Goal: Task Accomplishment & Management: Use online tool/utility

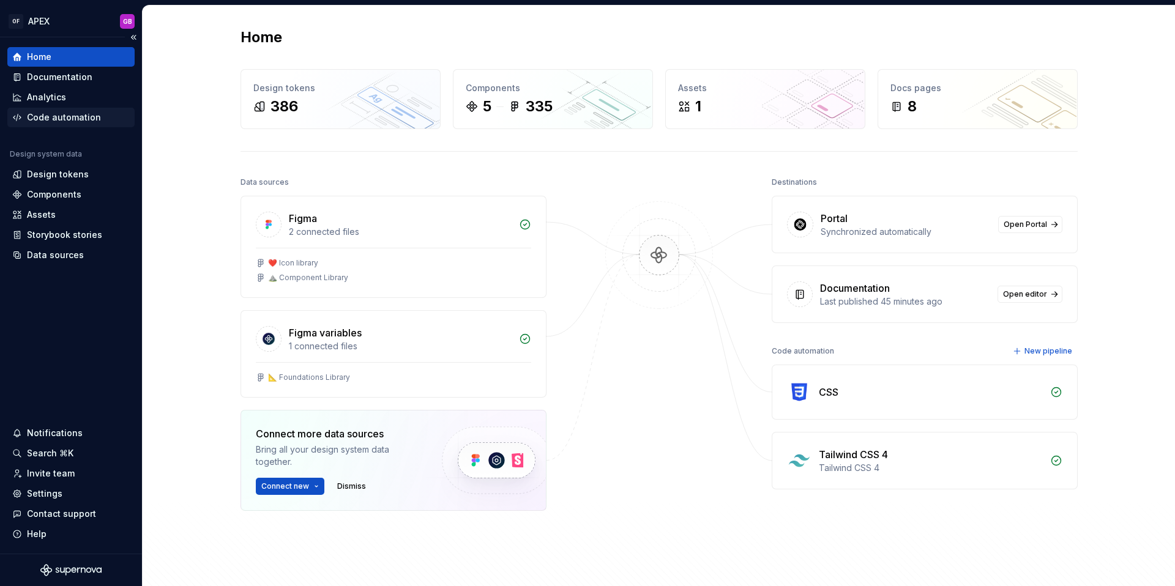
click at [74, 120] on div "Code automation" at bounding box center [64, 117] width 74 height 12
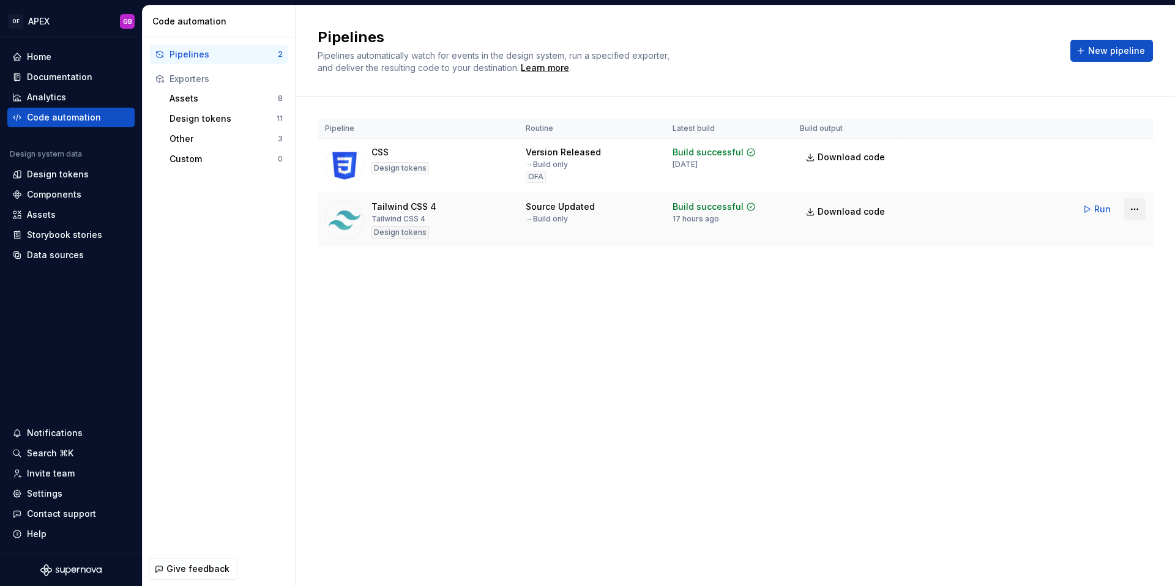
click at [1133, 209] on html "OF APEX GB Home Documentation Analytics Code automation Design system data Desi…" at bounding box center [587, 293] width 1175 height 586
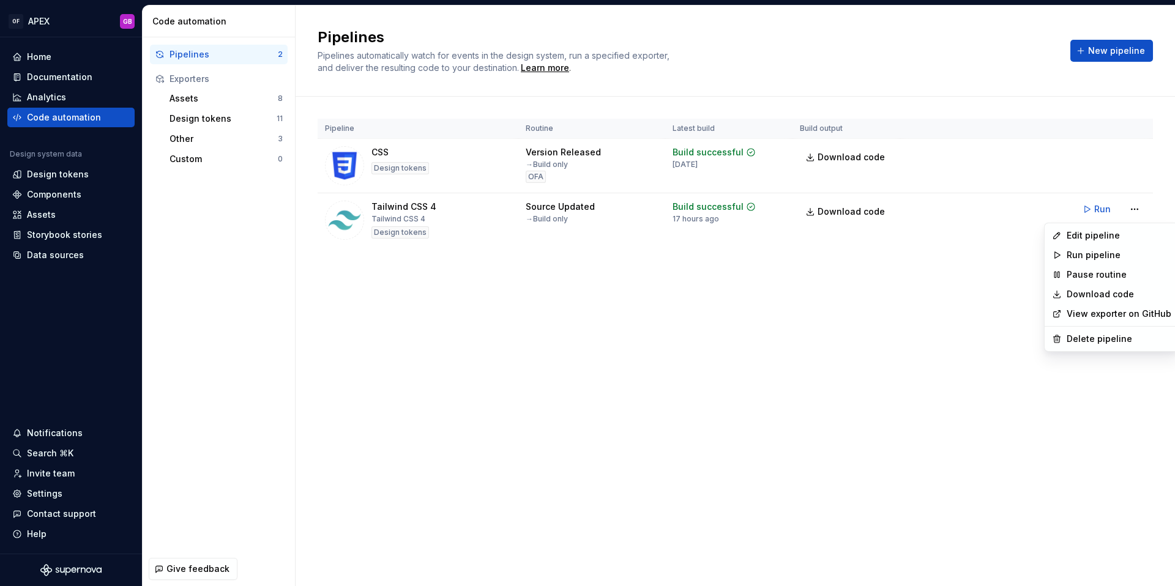
click at [954, 292] on html "OF APEX GB Home Documentation Analytics Code automation Design system data Desi…" at bounding box center [587, 293] width 1175 height 586
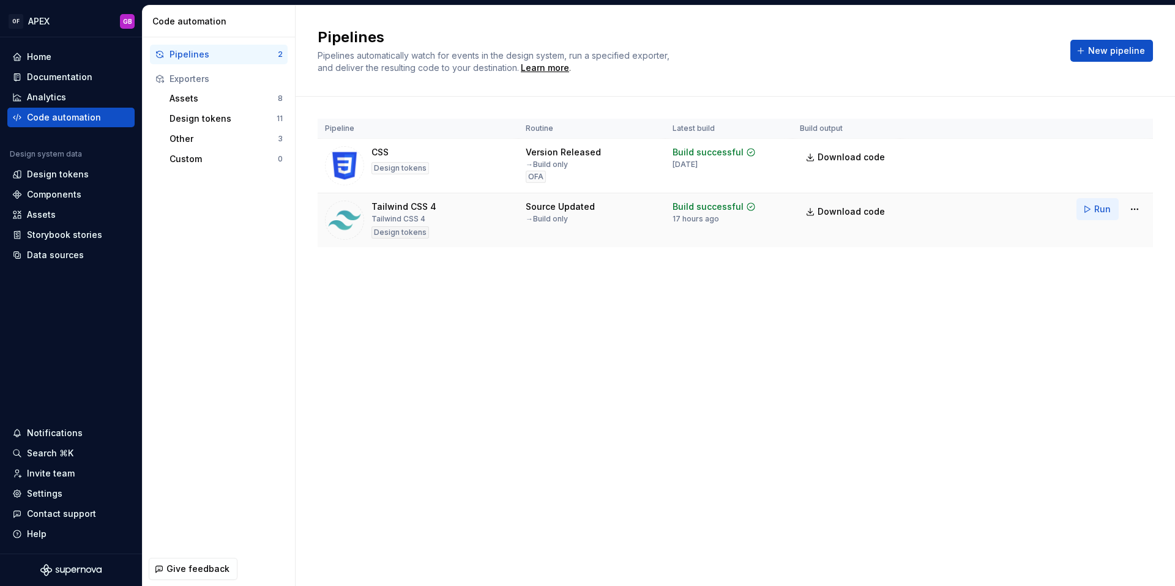
click at [1086, 209] on button "Run" at bounding box center [1097, 209] width 42 height 22
click at [860, 213] on span "Download code" at bounding box center [850, 212] width 67 height 12
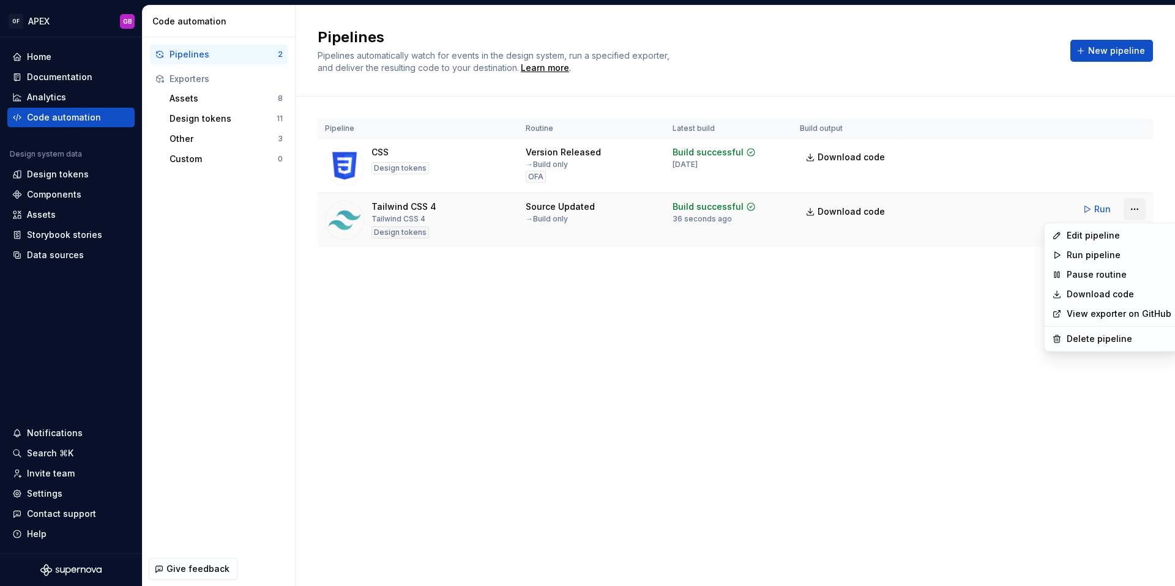
click at [1136, 211] on html "OF APEX GB Home Documentation Analytics Code automation Design system data Desi…" at bounding box center [587, 293] width 1175 height 586
click at [1104, 232] on div "Edit pipeline" at bounding box center [1118, 235] width 105 height 12
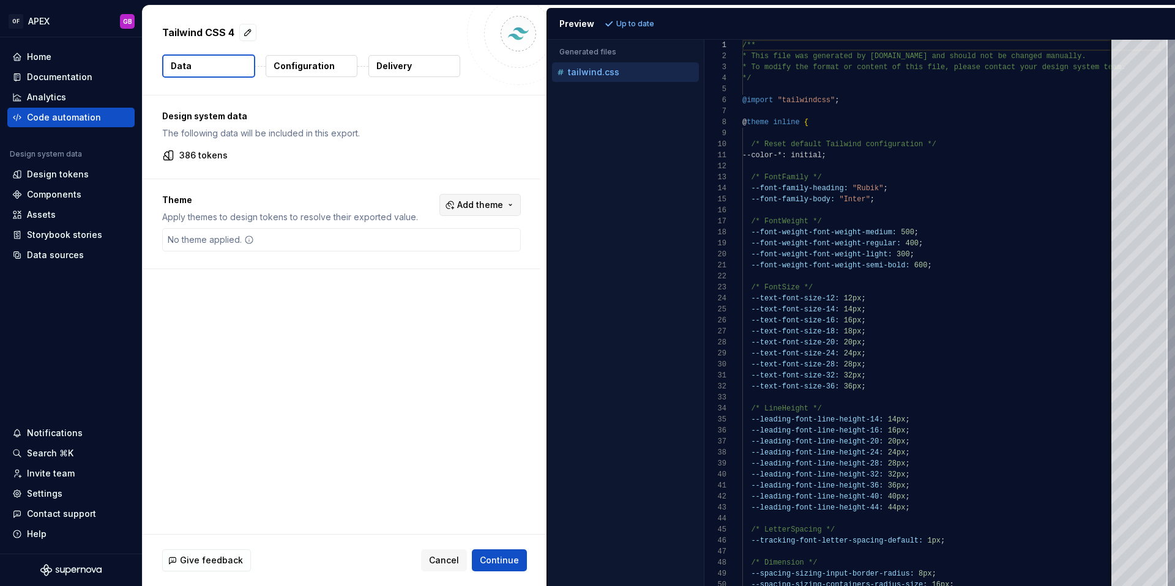
click at [470, 206] on span "Add theme" at bounding box center [480, 205] width 46 height 12
click at [418, 278] on div "OFA" at bounding box center [411, 273] width 17 height 12
click at [658, 28] on html "OF APEX GB Home Documentation Analytics Code automation Design system data Desi…" at bounding box center [587, 293] width 1175 height 586
click at [638, 24] on span "Refresh preview" at bounding box center [647, 24] width 61 height 10
click at [608, 94] on p "tailwind.ofa.css" at bounding box center [602, 92] width 69 height 10
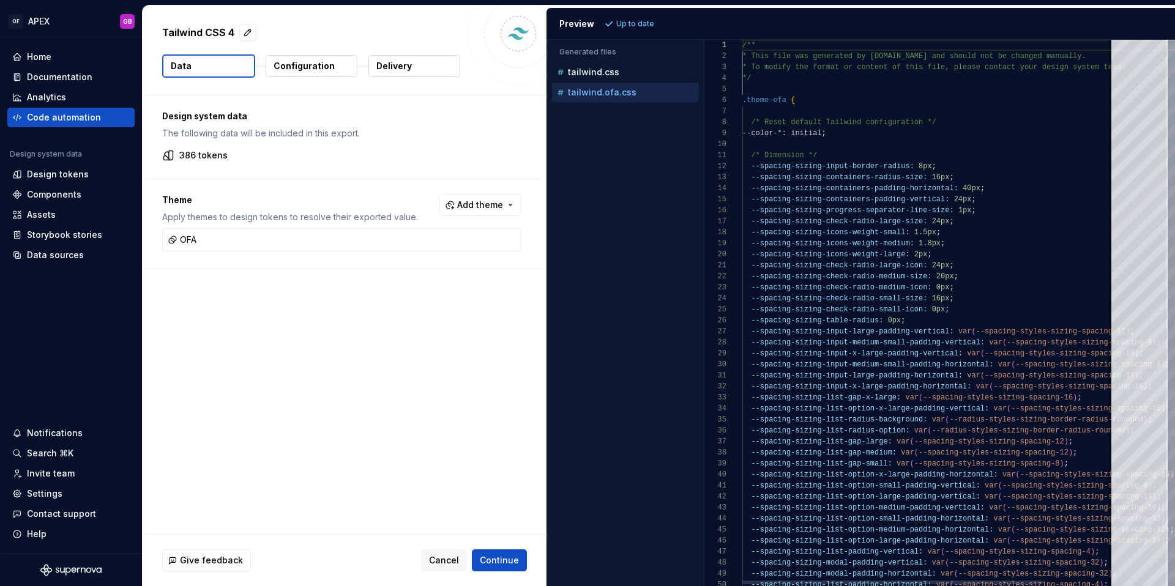
scroll to position [110, 0]
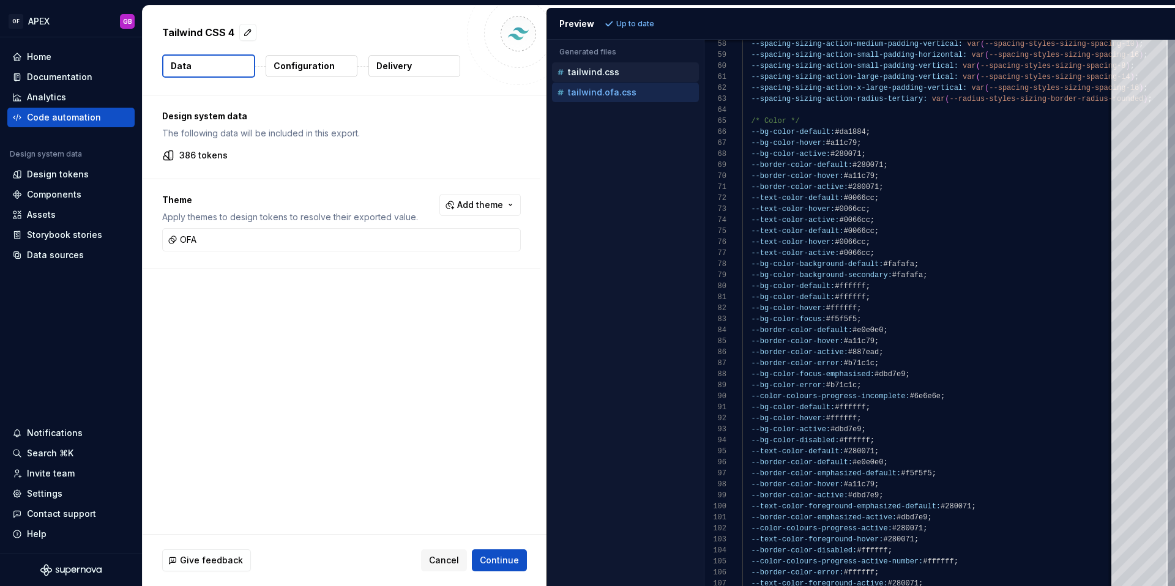
click at [589, 70] on p "tailwind.css" at bounding box center [593, 72] width 51 height 10
type textarea "**********"
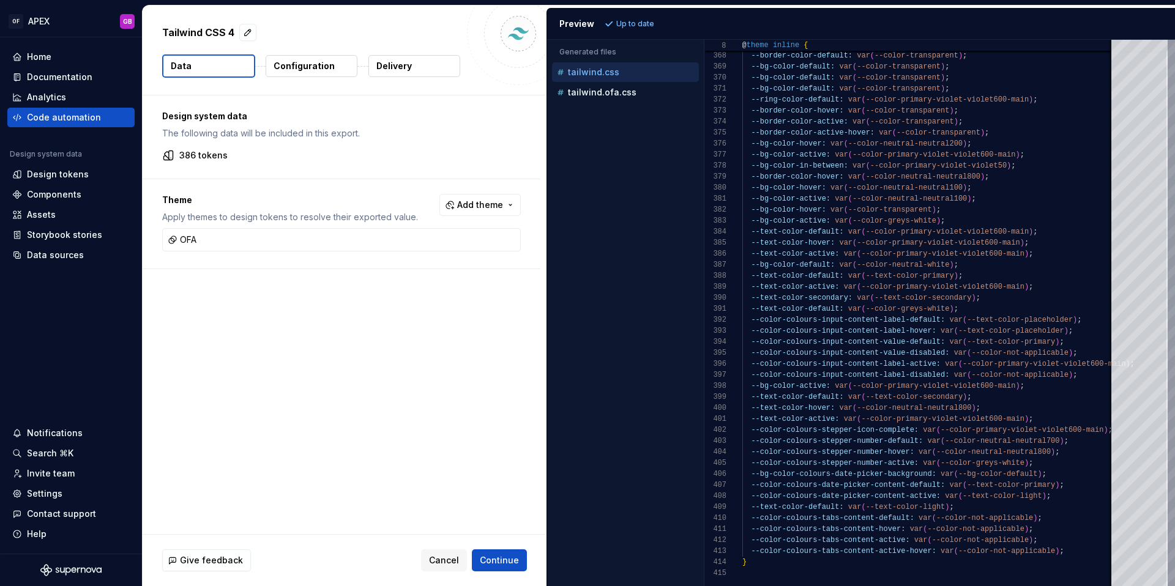
click at [305, 67] on p "Configuration" at bounding box center [303, 66] width 61 height 12
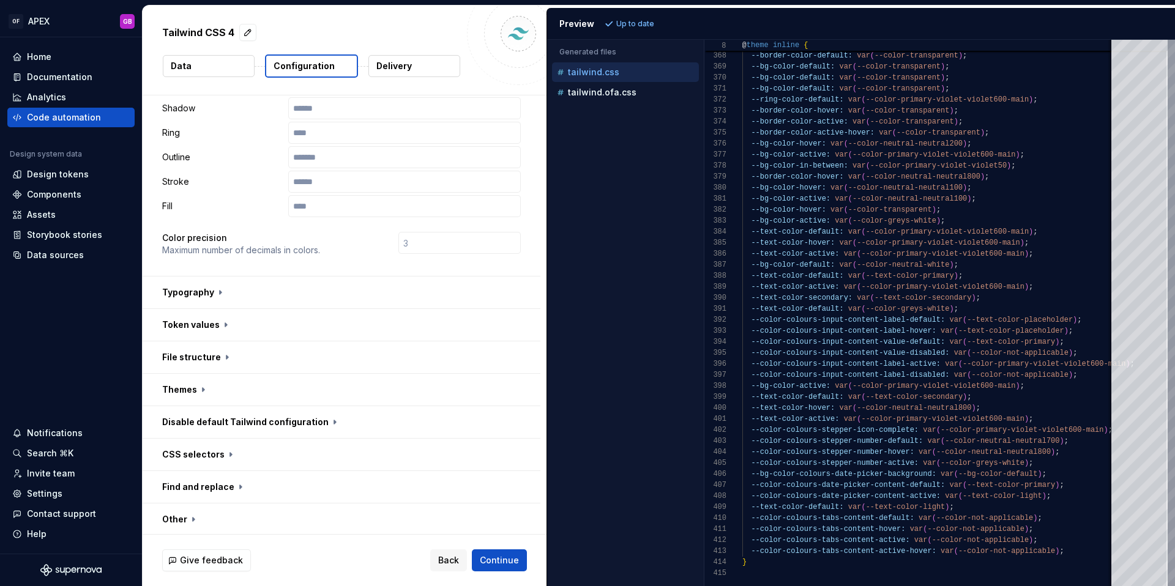
scroll to position [265, 0]
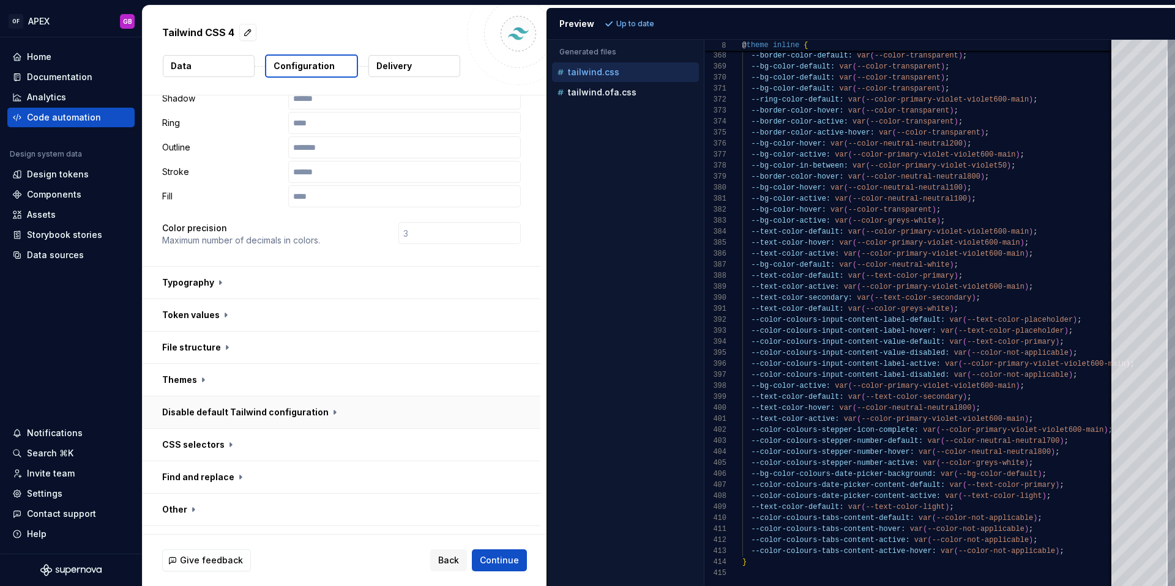
click at [326, 396] on button "button" at bounding box center [342, 412] width 398 height 32
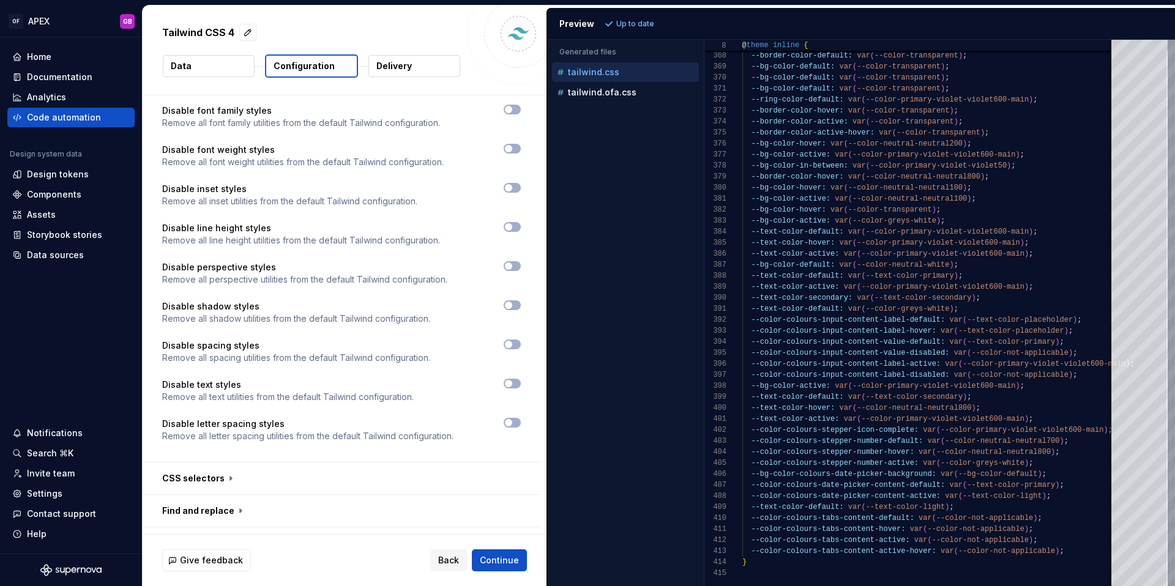
scroll to position [940, 0]
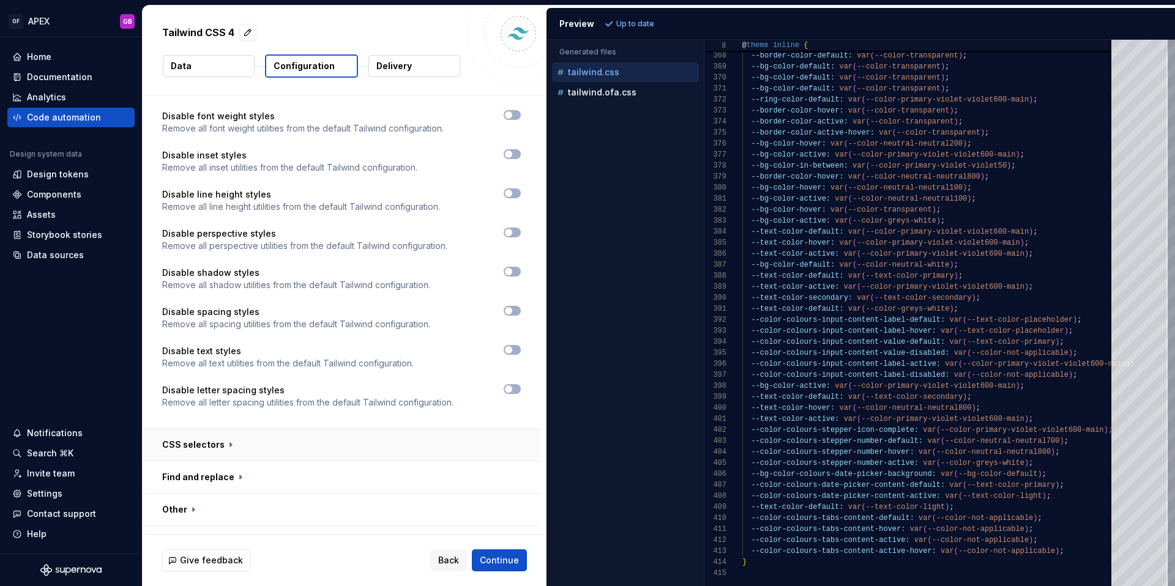
click at [228, 429] on button "button" at bounding box center [342, 445] width 398 height 32
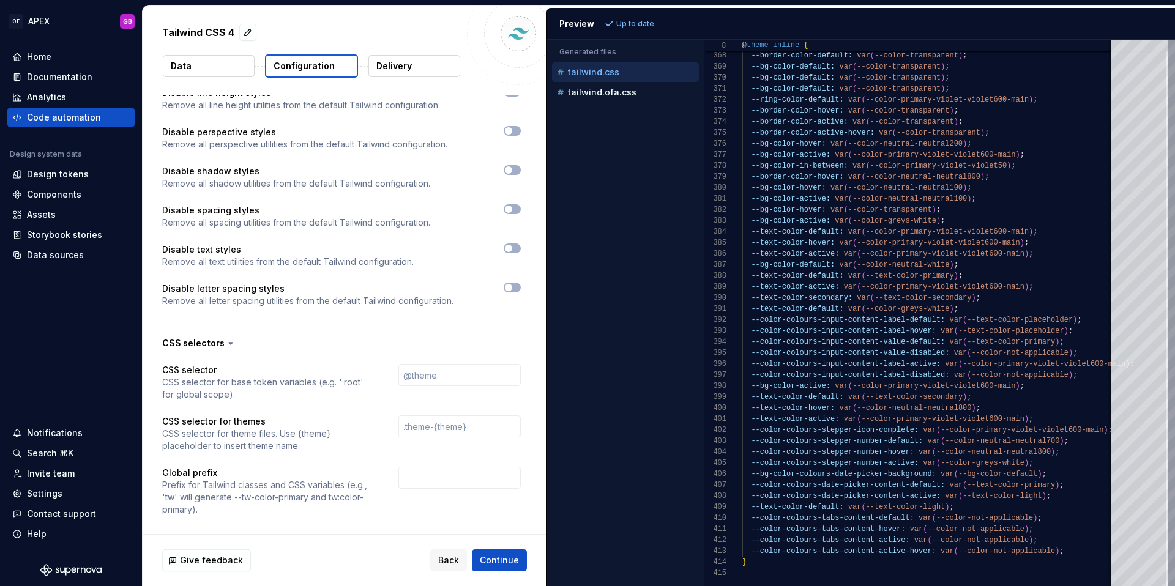
scroll to position [1117, 0]
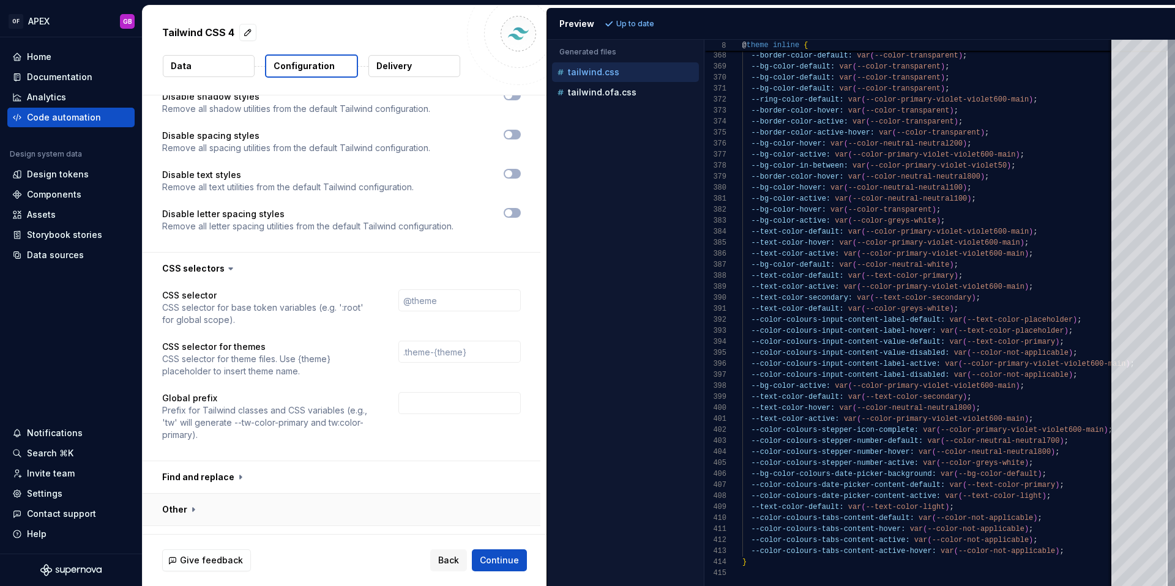
click at [192, 494] on button "button" at bounding box center [342, 510] width 398 height 32
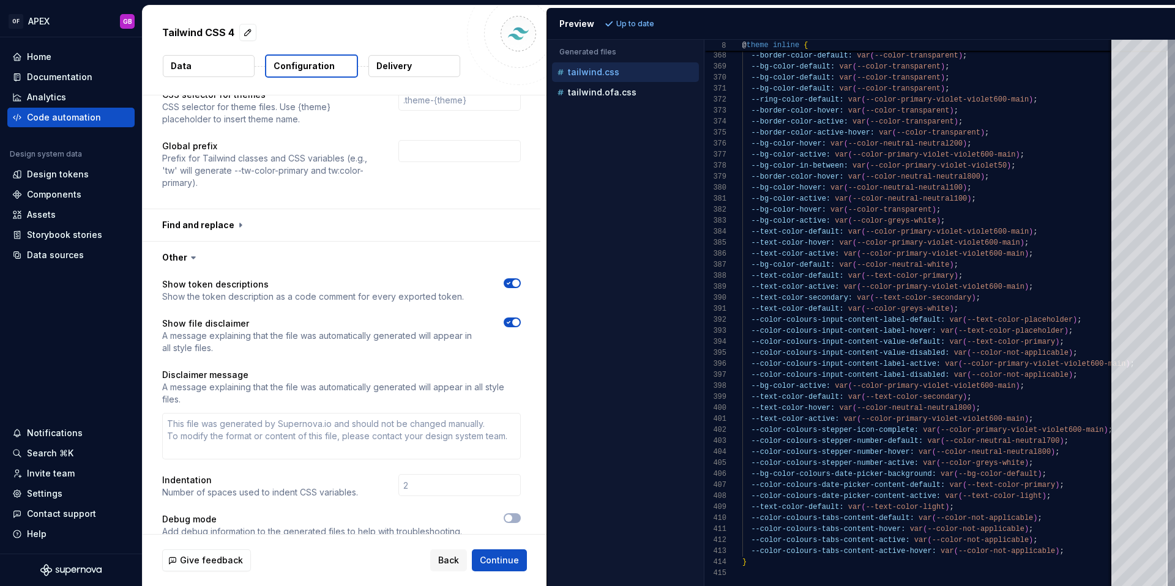
scroll to position [1401, 0]
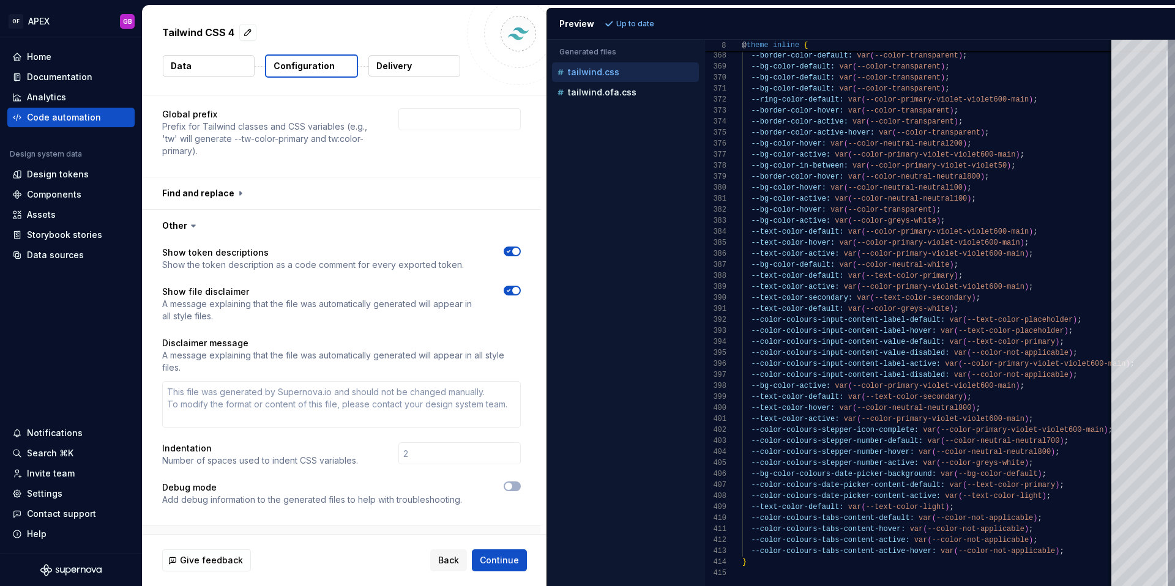
click at [259, 526] on button "button" at bounding box center [342, 542] width 398 height 32
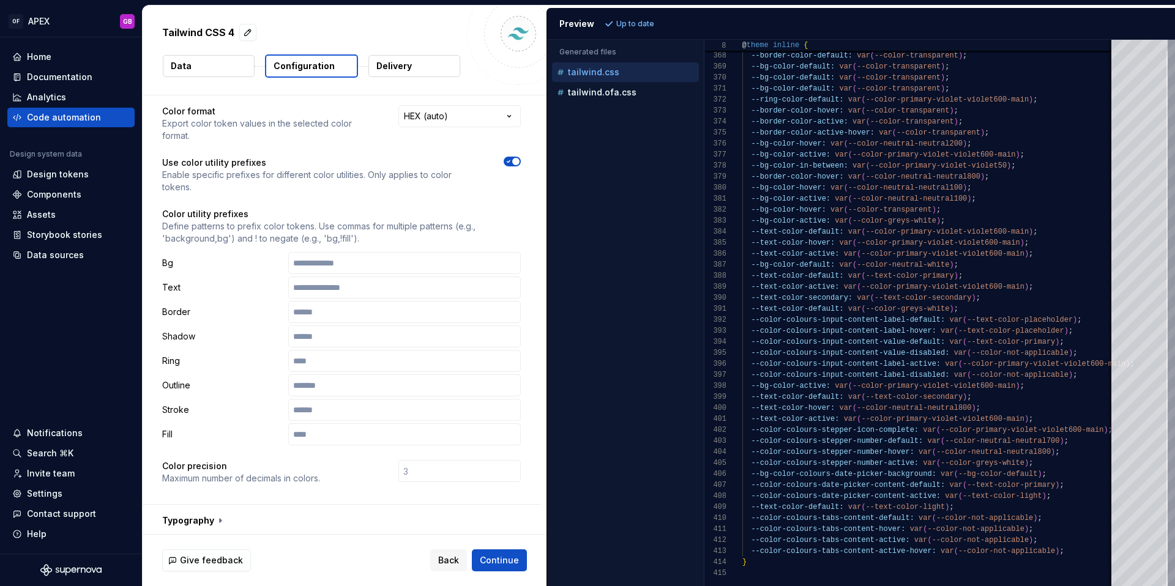
scroll to position [0, 0]
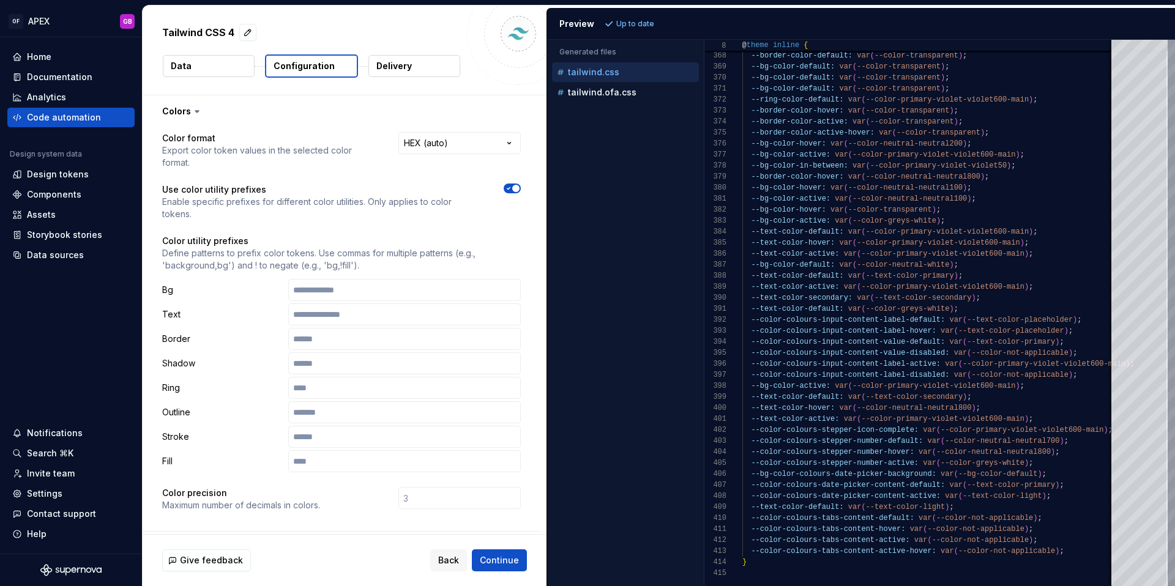
click at [402, 65] on p "Delivery" at bounding box center [393, 66] width 35 height 12
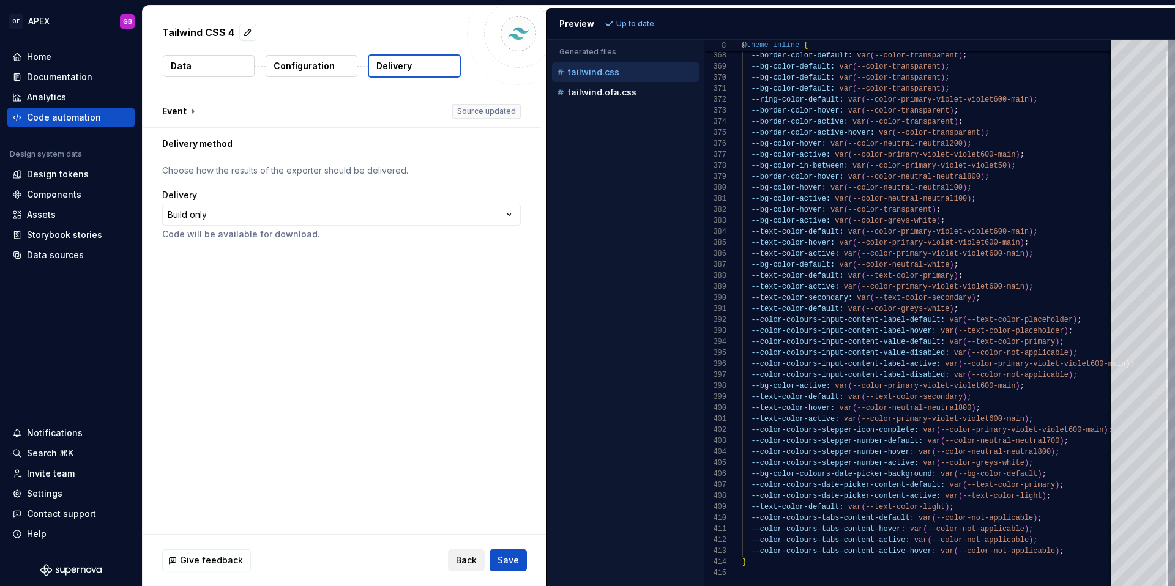
click at [460, 557] on span "Back" at bounding box center [466, 560] width 21 height 12
type textarea "*"
